Goal: Find specific page/section: Find specific page/section

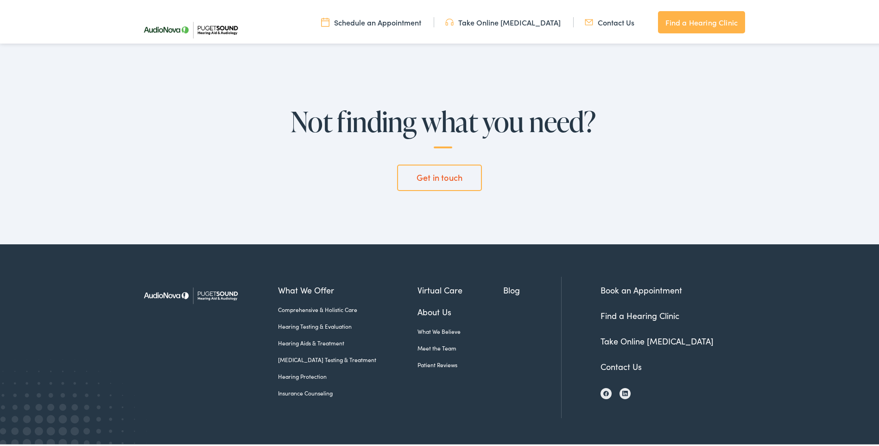
scroll to position [2352, 0]
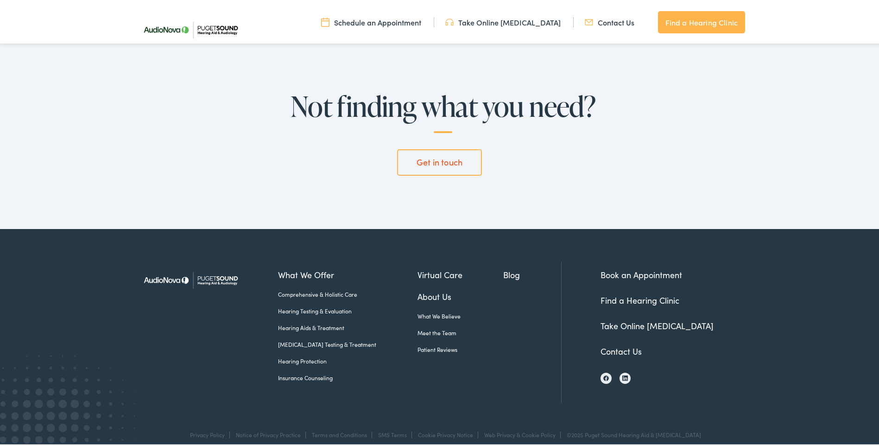
click at [616, 343] on link "Contact Us" at bounding box center [620, 349] width 41 height 12
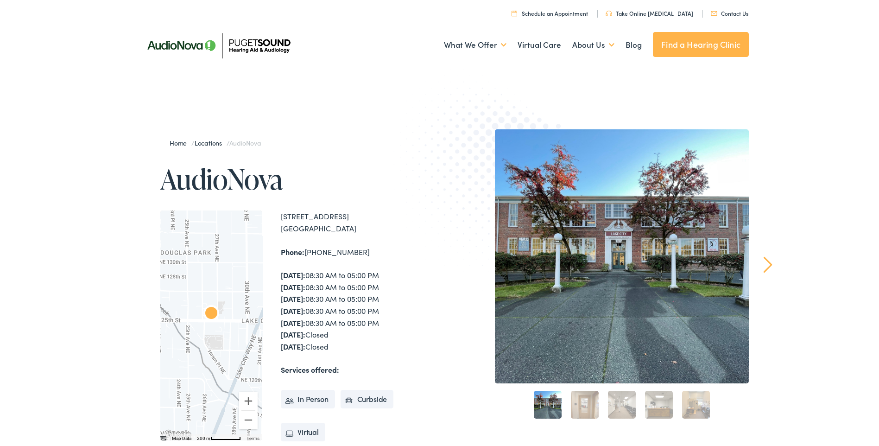
scroll to position [0, 0]
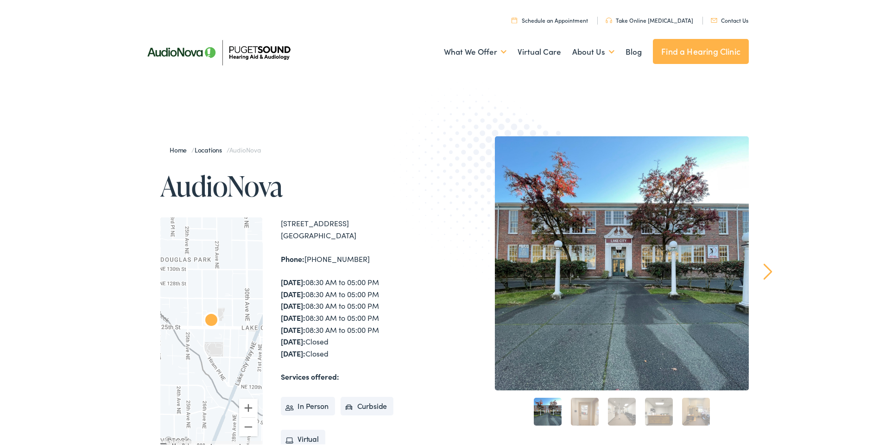
click at [729, 18] on link "Contact Us" at bounding box center [730, 18] width 38 height 8
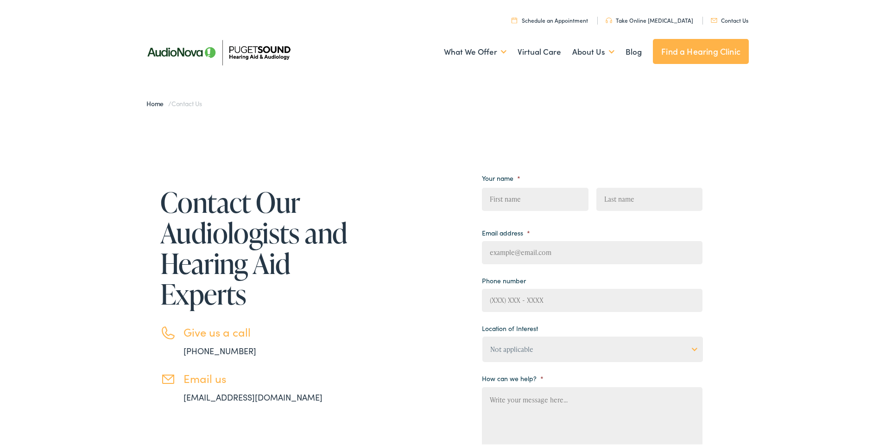
click at [699, 56] on link "Find a Hearing Clinic" at bounding box center [701, 49] width 96 height 25
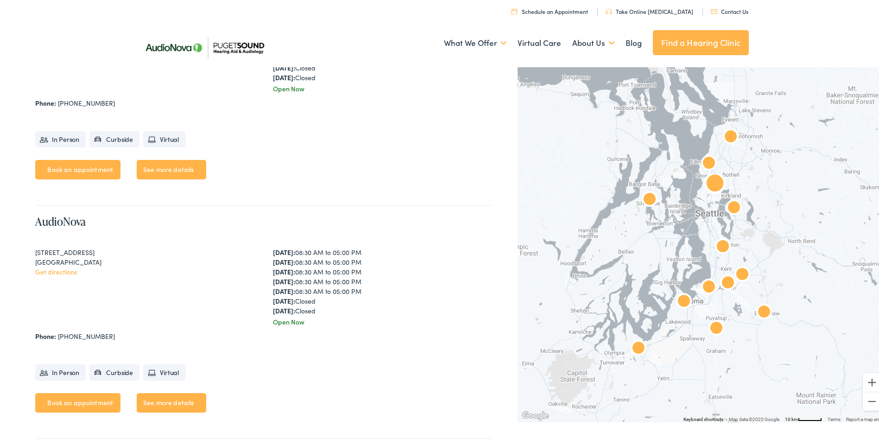
scroll to position [2224, 0]
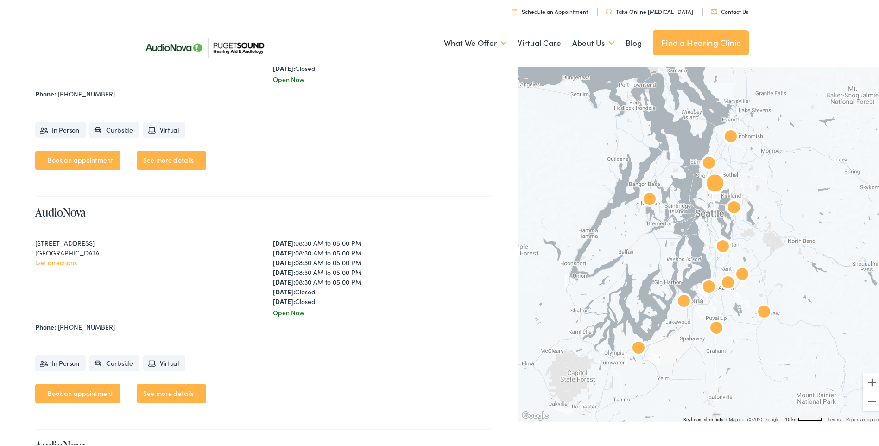
click at [184, 393] on link "See more details" at bounding box center [171, 391] width 69 height 19
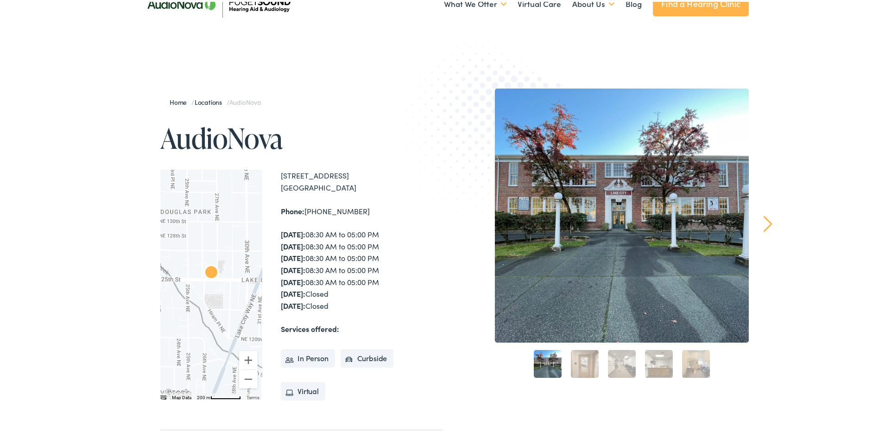
scroll to position [93, 0]
